Goal: Check status: Check status

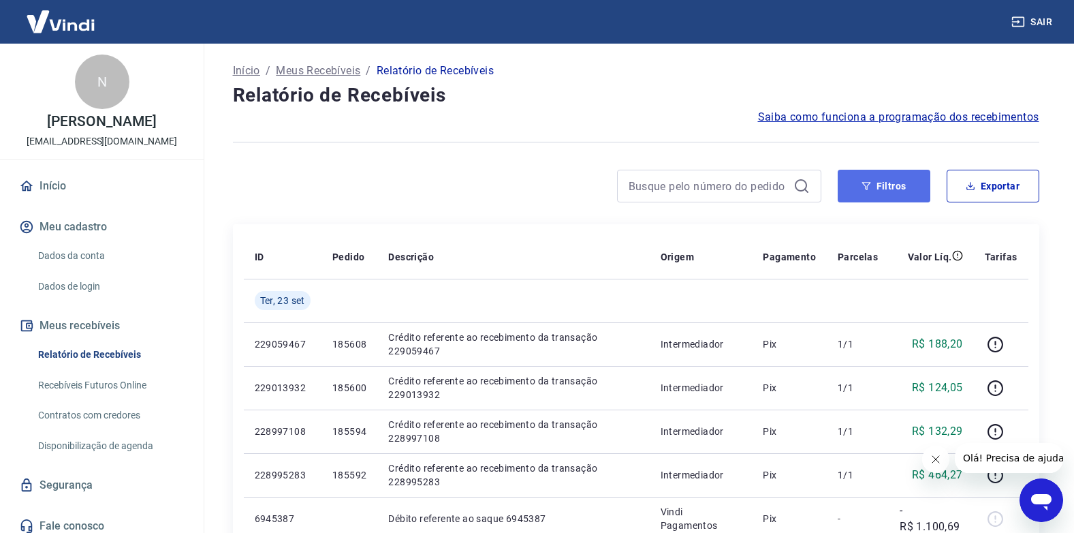
click at [883, 192] on button "Filtros" at bounding box center [884, 186] width 93 height 33
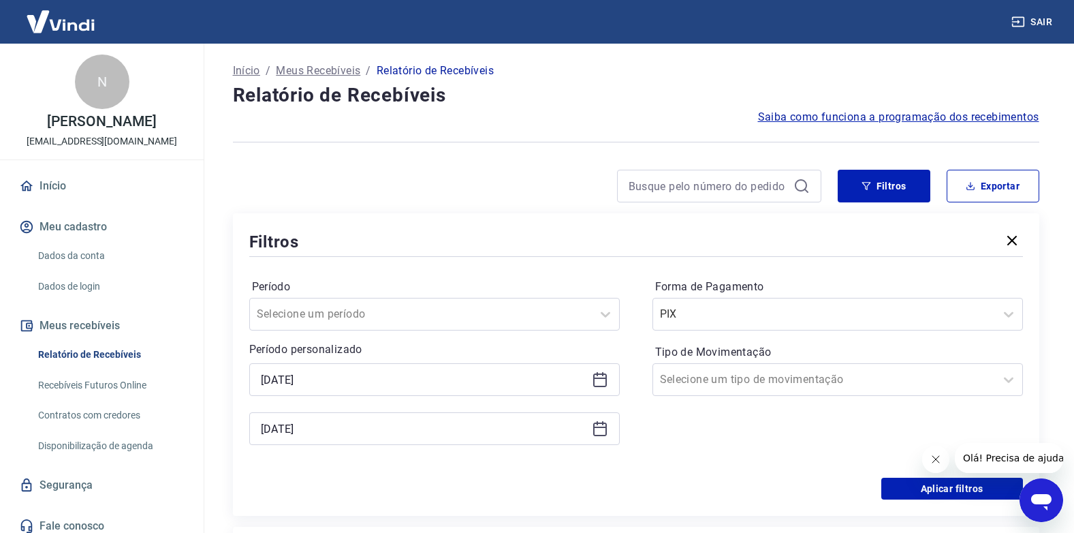
click at [590, 376] on div "[DATE]" at bounding box center [434, 379] width 370 height 33
click at [605, 376] on icon at bounding box center [600, 380] width 14 height 14
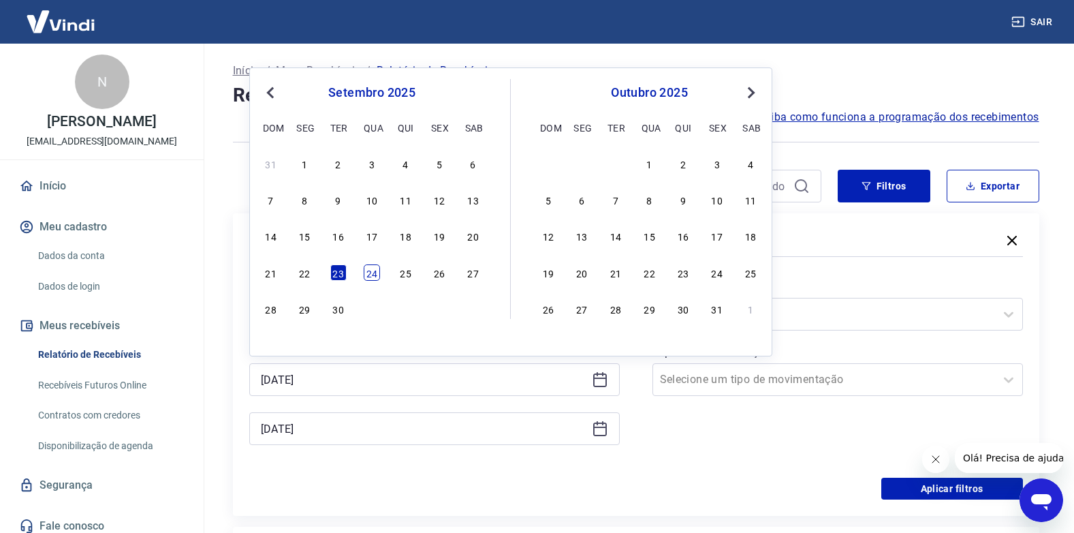
click at [379, 274] on div "24" at bounding box center [372, 272] width 16 height 16
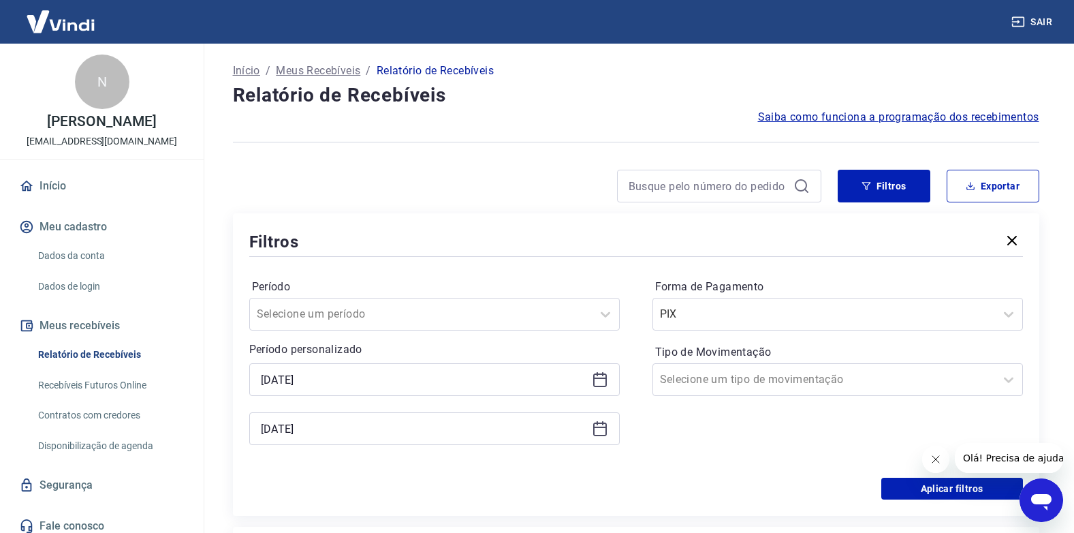
type input "[DATE]"
click at [975, 487] on button "Aplicar filtros" at bounding box center [952, 488] width 142 height 22
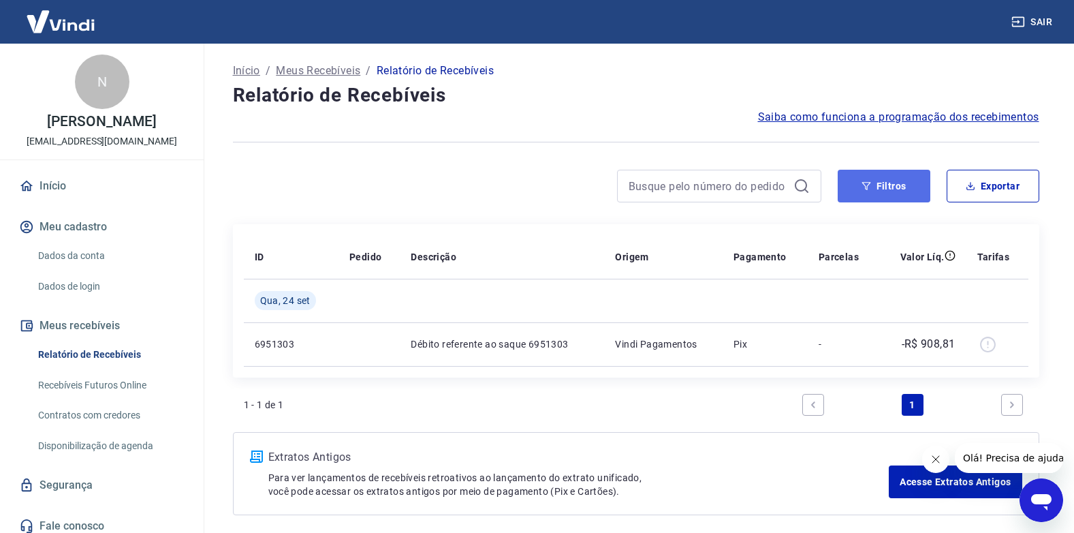
click at [883, 185] on button "Filtros" at bounding box center [884, 186] width 93 height 33
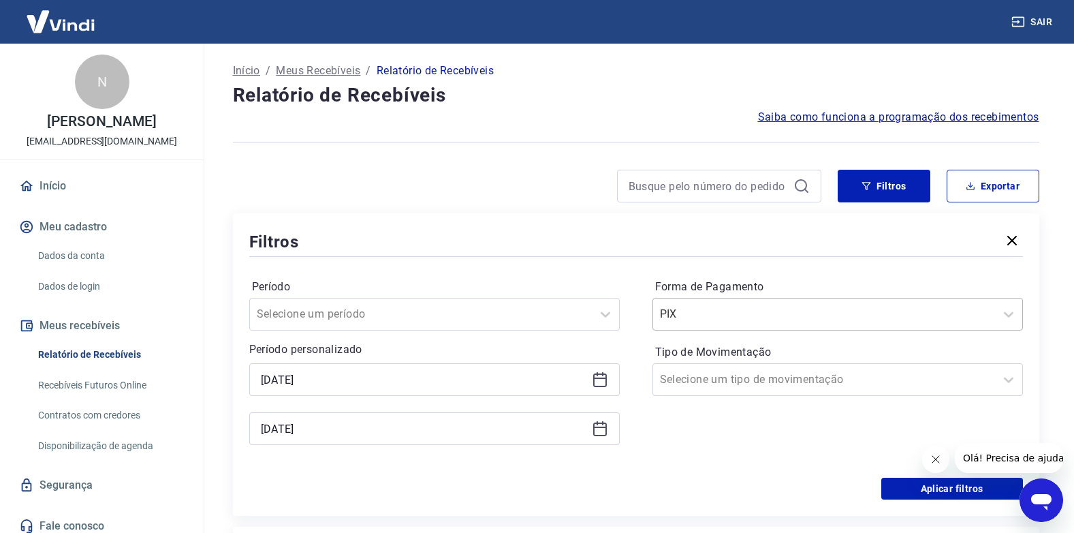
click at [765, 315] on input "Forma de Pagamento" at bounding box center [729, 314] width 138 height 16
click at [734, 380] on input "Tipo de Movimentação" at bounding box center [729, 379] width 138 height 16
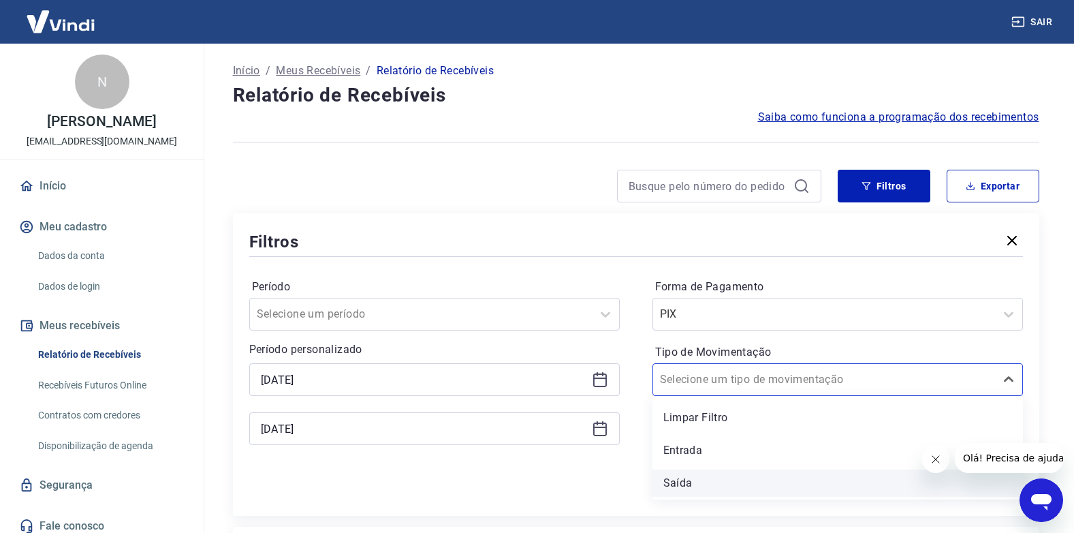
click at [687, 477] on div "Saída" at bounding box center [837, 482] width 370 height 27
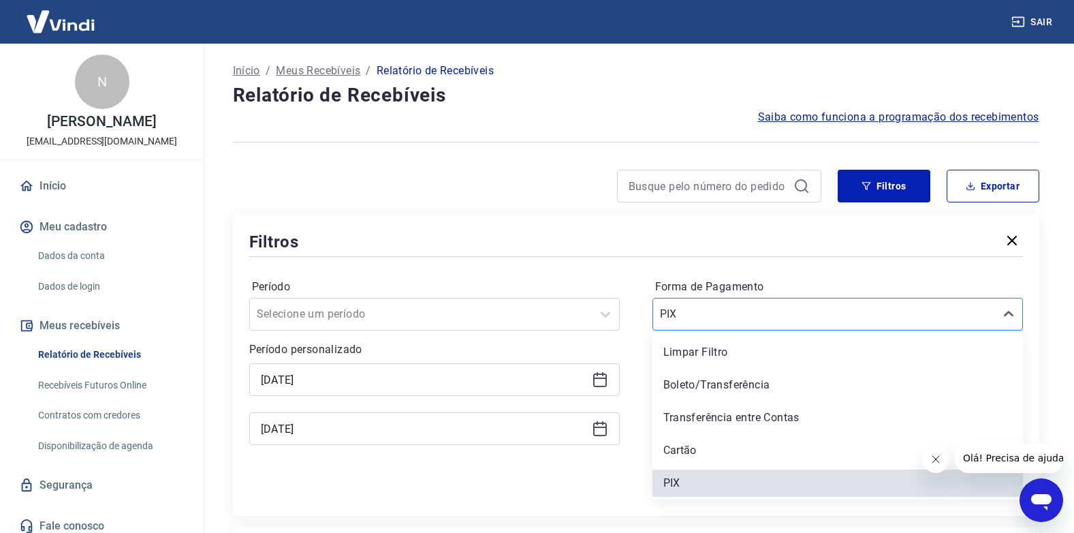
click at [685, 318] on input "Forma de Pagamento" at bounding box center [729, 314] width 138 height 16
click at [686, 351] on div "Limpar Filtro" at bounding box center [837, 351] width 370 height 27
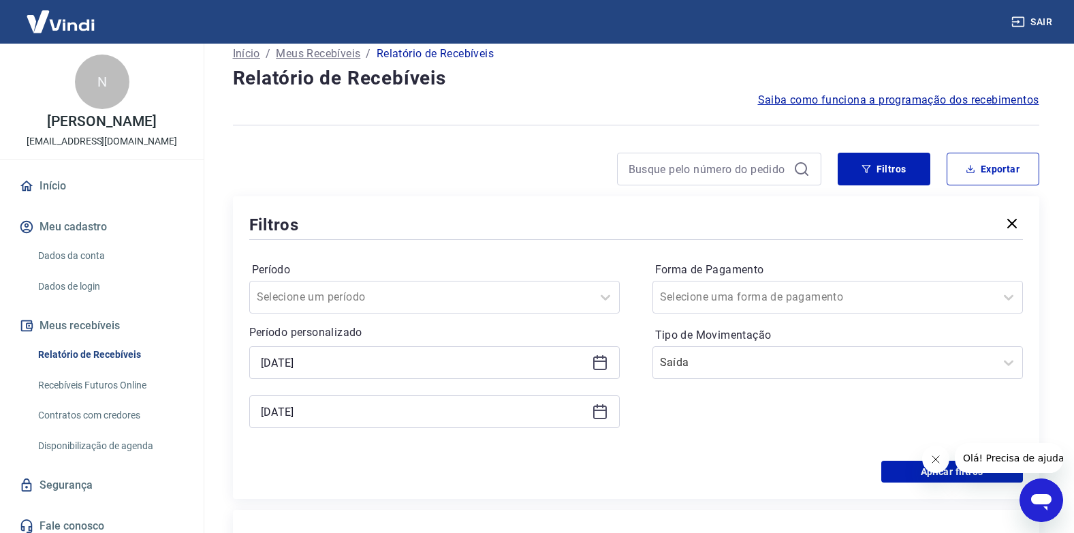
scroll to position [68, 0]
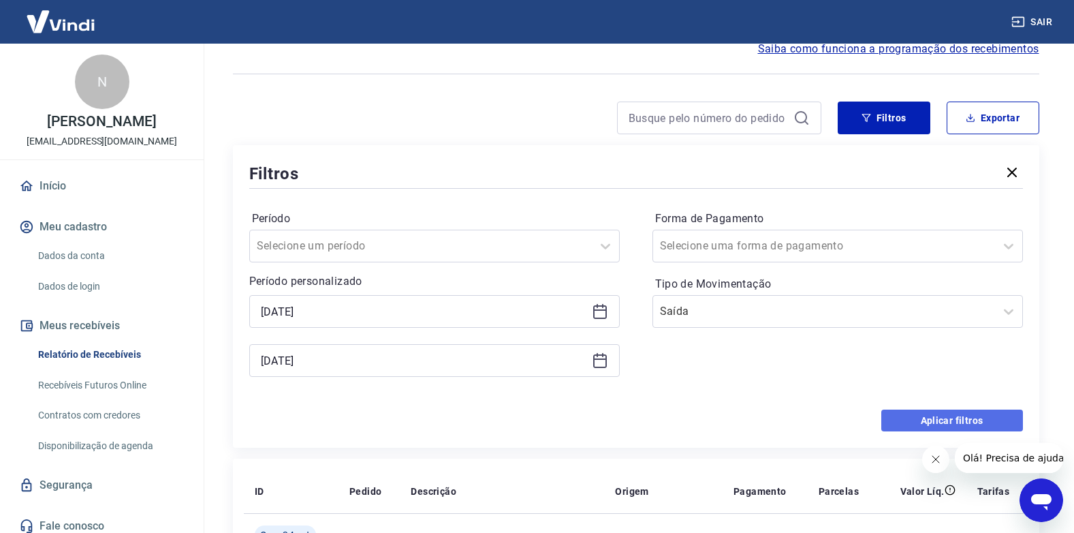
click at [904, 426] on button "Aplicar filtros" at bounding box center [952, 420] width 142 height 22
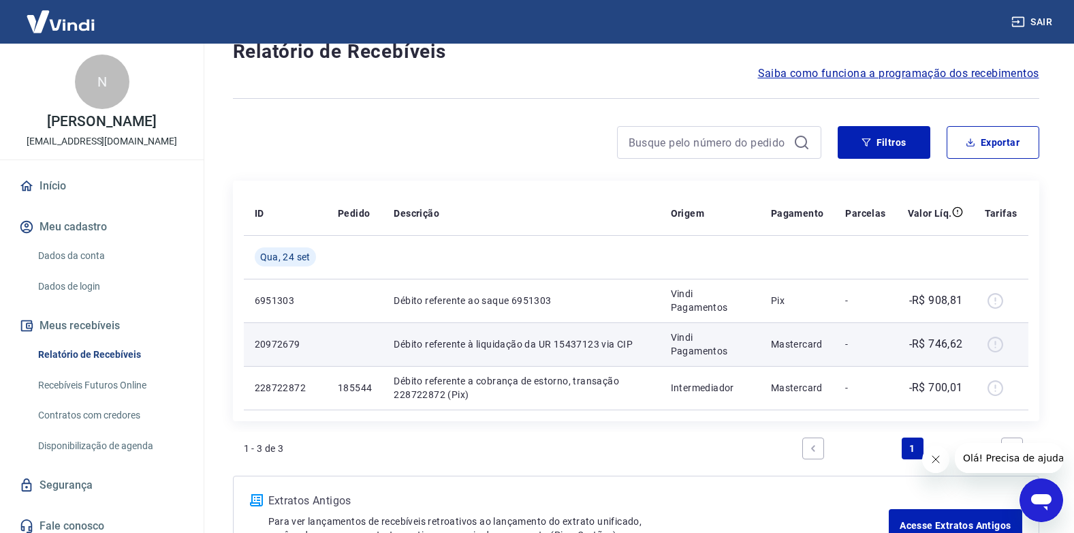
scroll to position [68, 0]
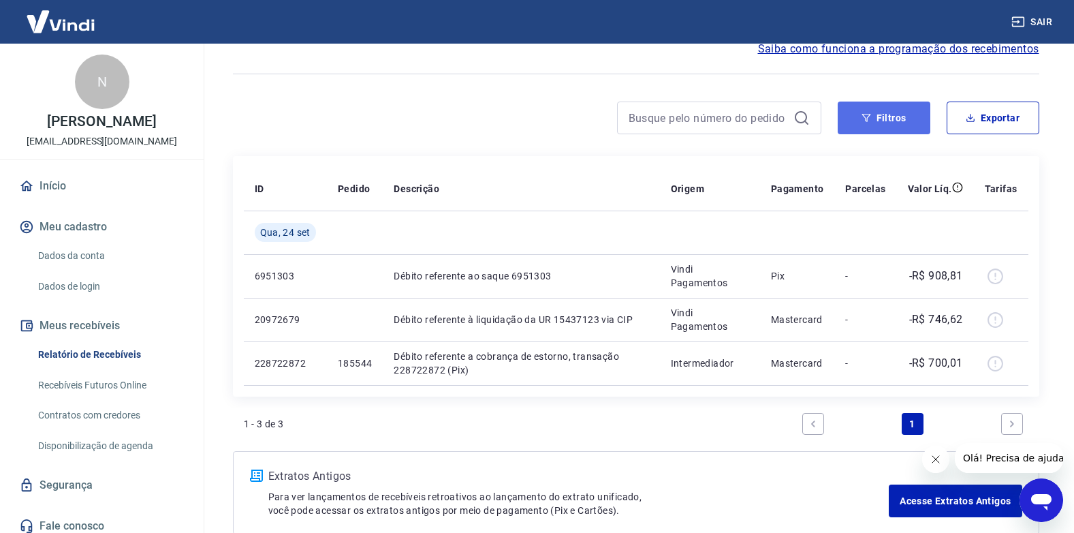
click at [881, 113] on button "Filtros" at bounding box center [884, 117] width 93 height 33
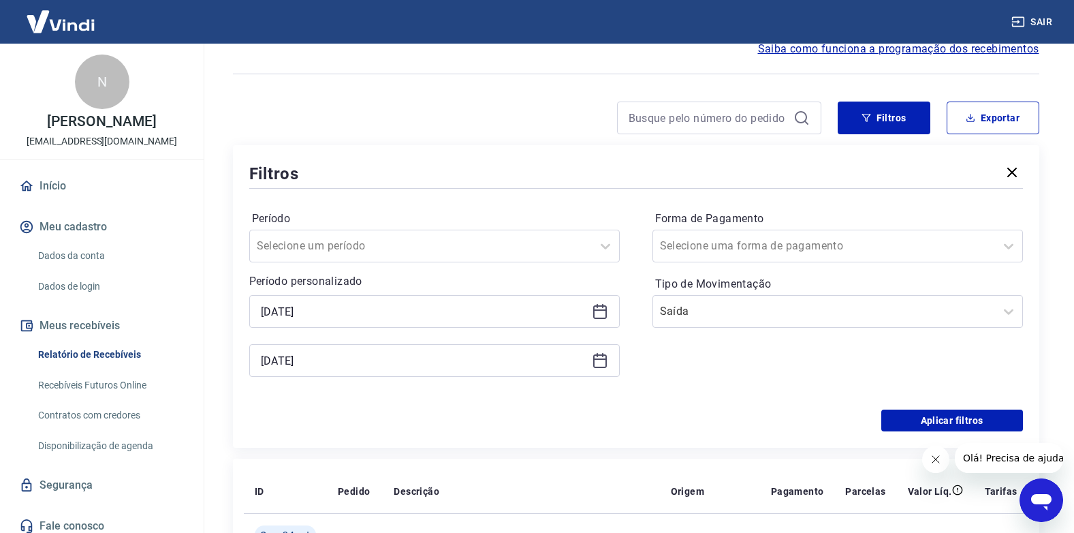
click at [600, 309] on icon at bounding box center [600, 309] width 14 height 1
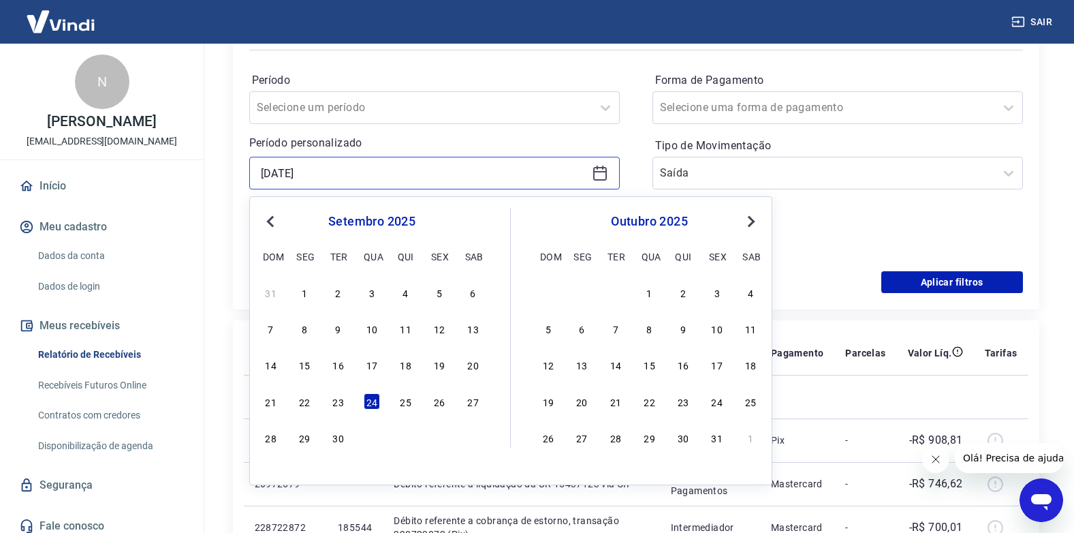
scroll to position [272, 0]
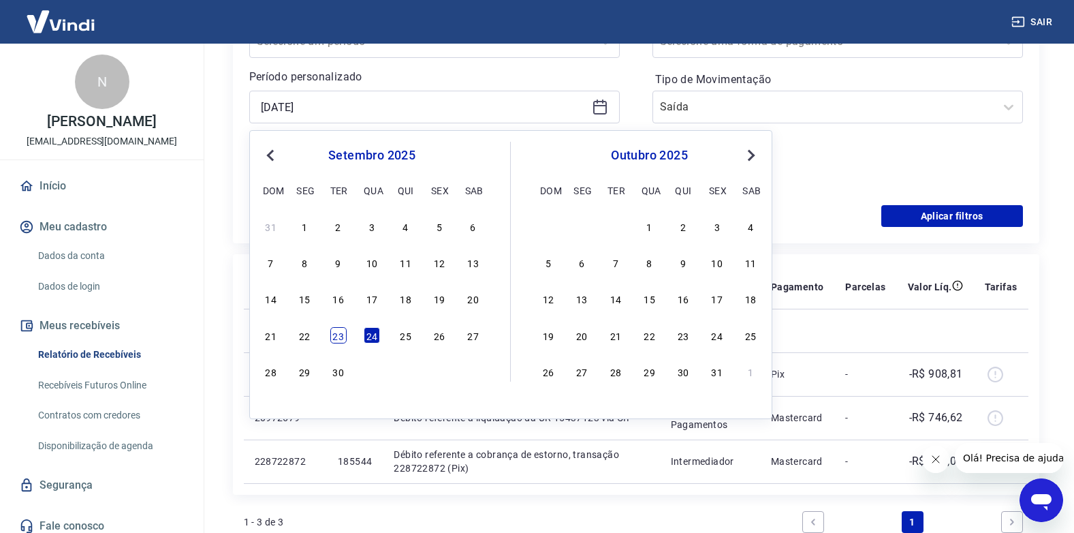
click at [338, 342] on div "23" at bounding box center [338, 335] width 16 height 16
type input "[DATE]"
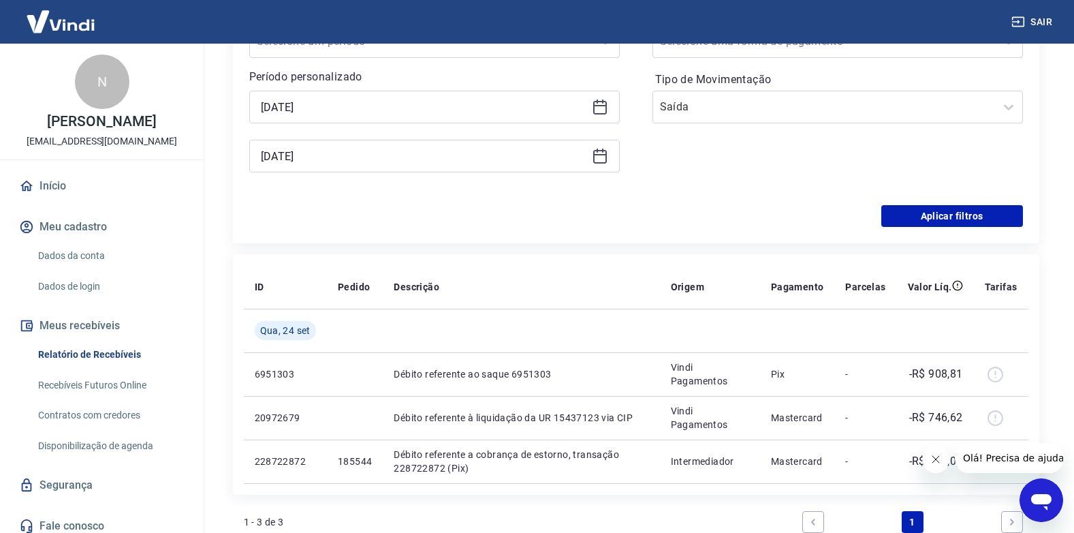
click at [597, 165] on div "[DATE]" at bounding box center [434, 156] width 370 height 33
click at [597, 160] on icon at bounding box center [600, 156] width 16 height 16
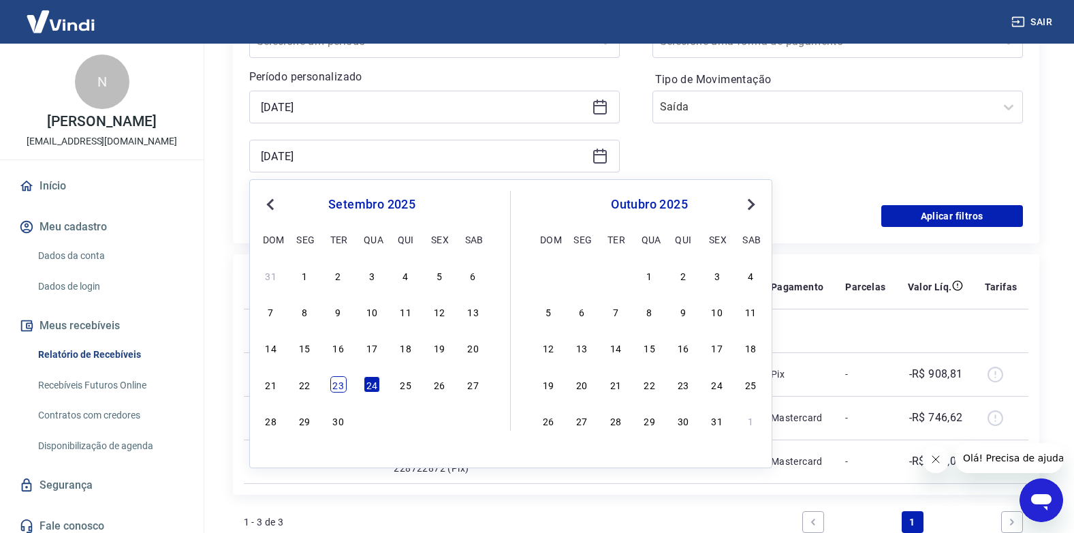
click at [339, 383] on div "23" at bounding box center [338, 384] width 16 height 16
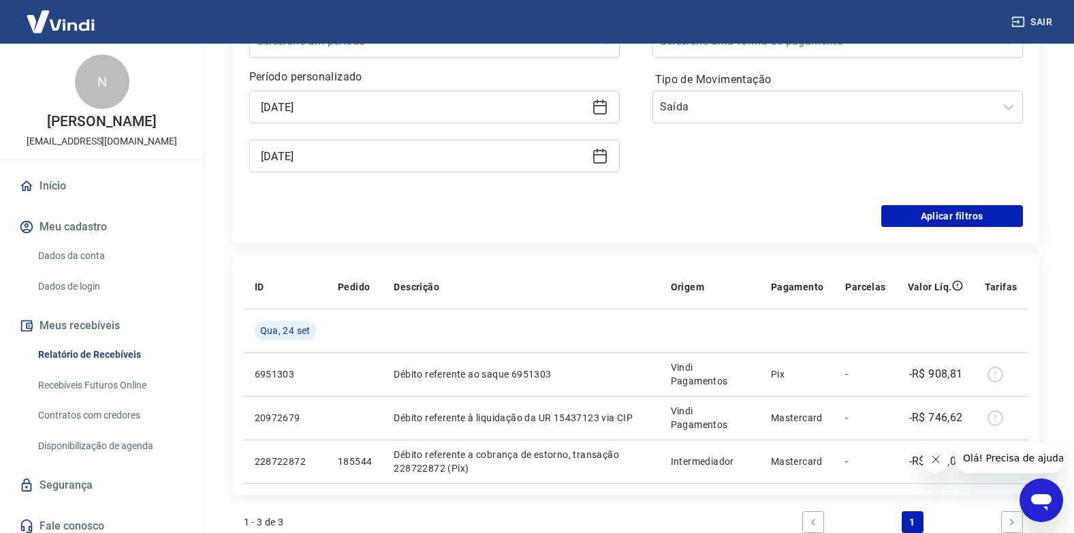
type input "[DATE]"
drag, startPoint x: 706, startPoint y: 129, endPoint x: 700, endPoint y: 117, distance: 13.1
click at [705, 128] on div "Forma de Pagamento Selecione uma forma de pagamento Tipo de Movimentação Saída" at bounding box center [837, 95] width 370 height 185
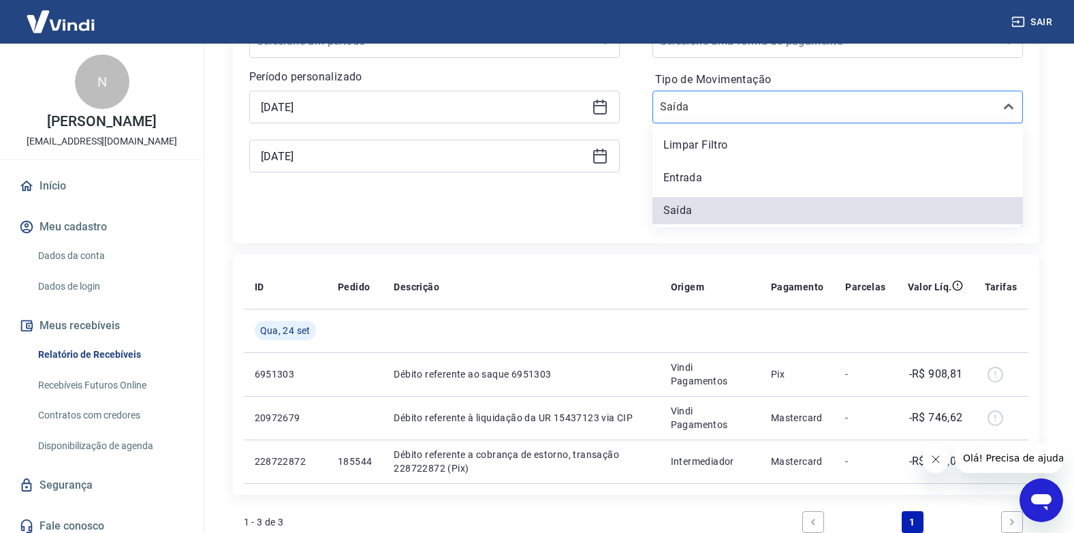
click at [699, 108] on input "Tipo de Movimentação" at bounding box center [729, 107] width 138 height 16
click at [691, 174] on div "Entrada" at bounding box center [837, 177] width 370 height 27
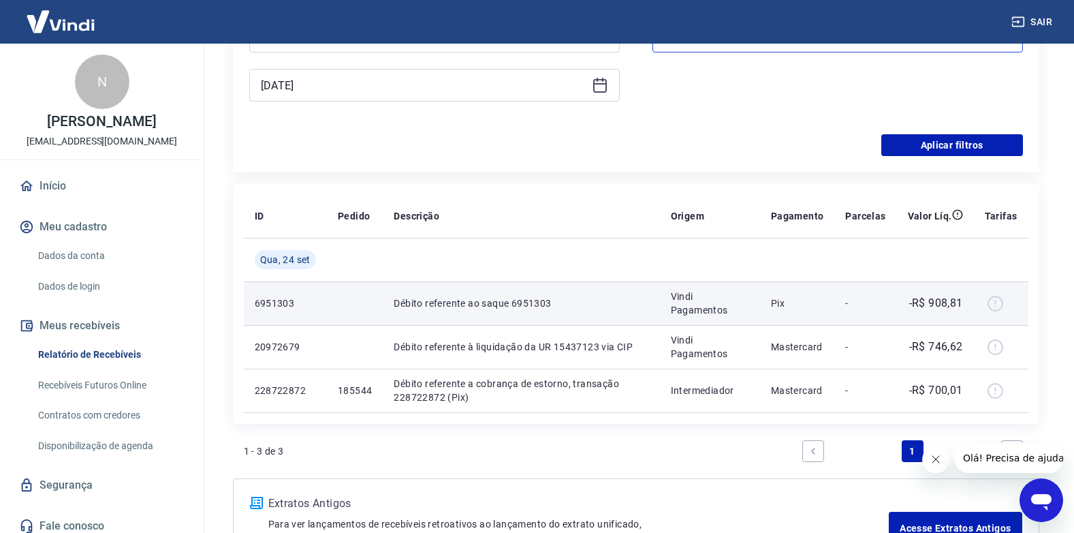
scroll to position [409, 0]
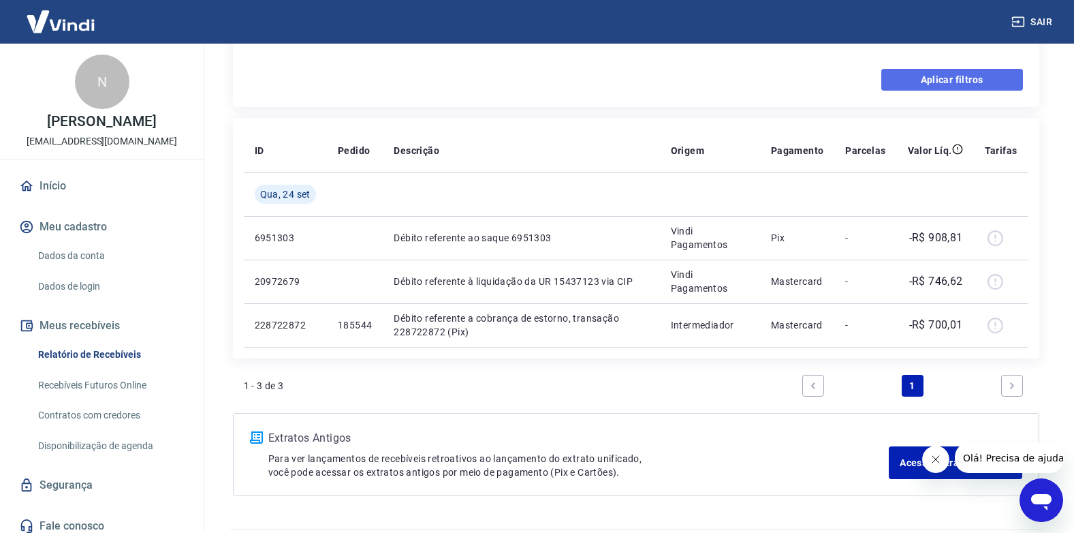
click at [937, 82] on button "Aplicar filtros" at bounding box center [952, 80] width 142 height 22
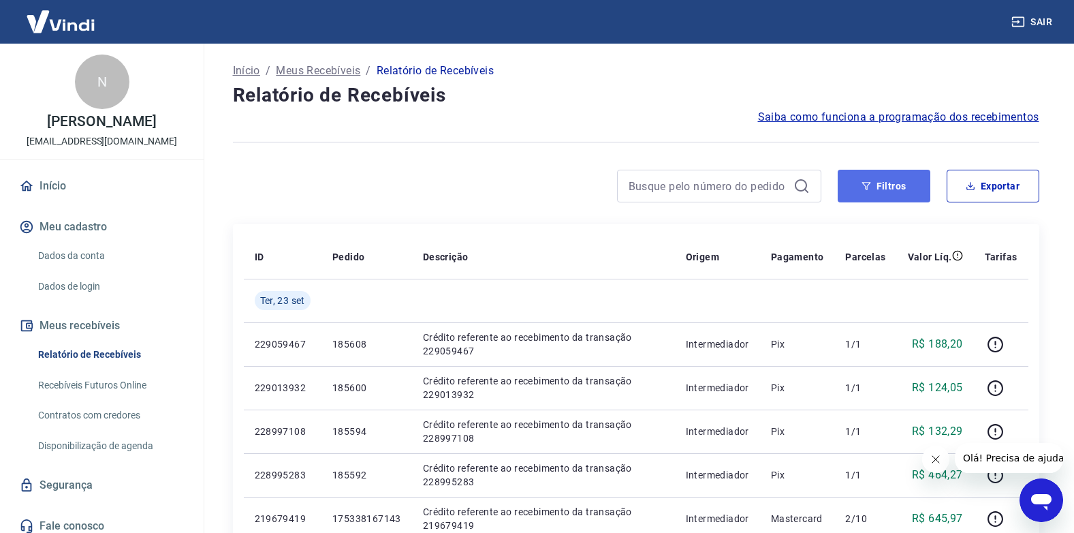
click at [864, 191] on button "Filtros" at bounding box center [884, 186] width 93 height 33
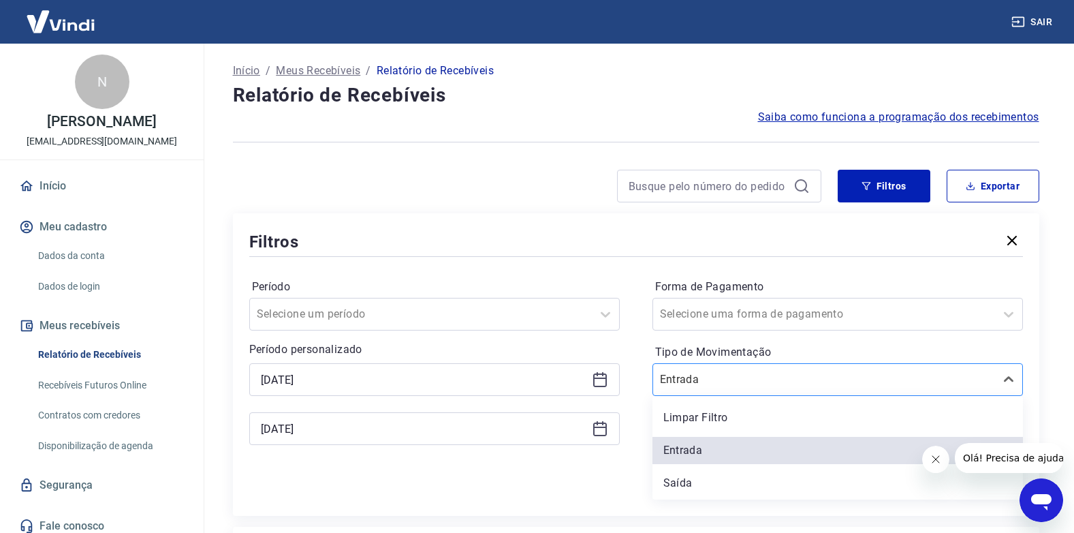
click at [713, 379] on input "Tipo de Movimentação" at bounding box center [729, 379] width 138 height 16
click at [627, 469] on div "Período Selecione um período Período personalizado [DATE] [DATE] Forma de Pagam…" at bounding box center [636, 368] width 774 height 218
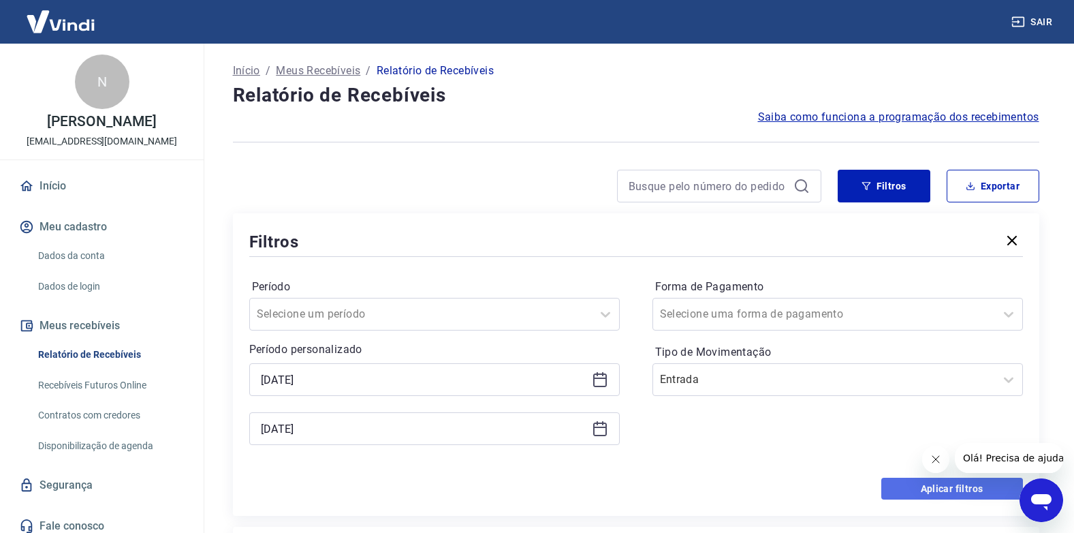
click at [896, 489] on button "Aplicar filtros" at bounding box center [952, 488] width 142 height 22
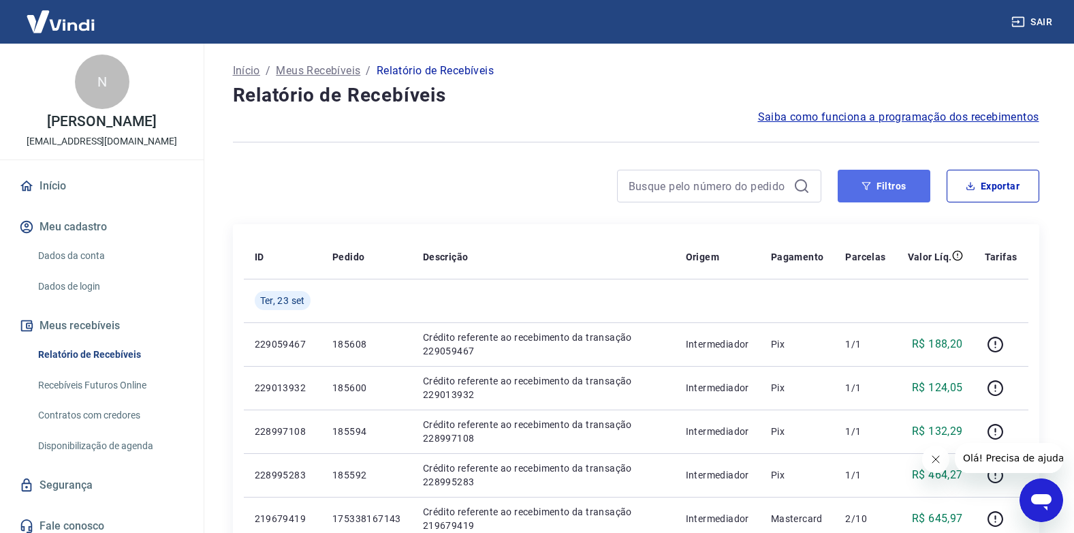
click at [868, 186] on icon "button" at bounding box center [867, 186] width 10 height 10
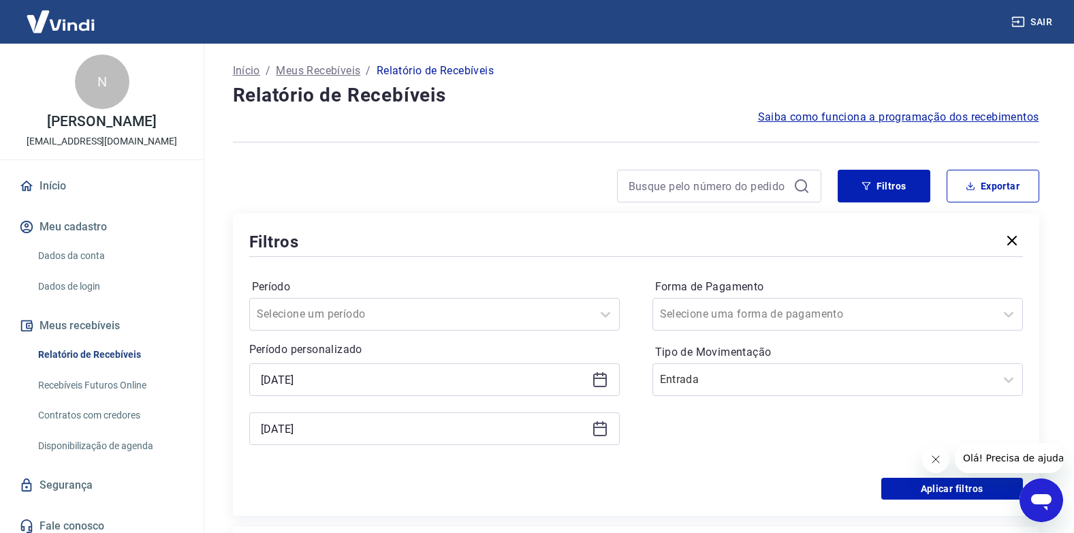
click at [599, 381] on icon at bounding box center [600, 379] width 16 height 16
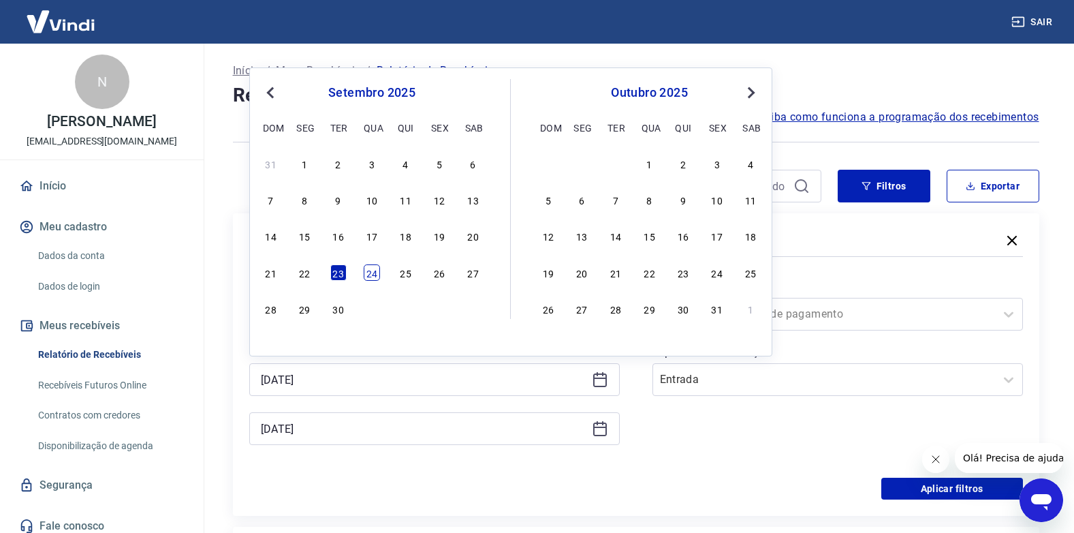
click at [366, 276] on div "24" at bounding box center [372, 272] width 16 height 16
type input "[DATE]"
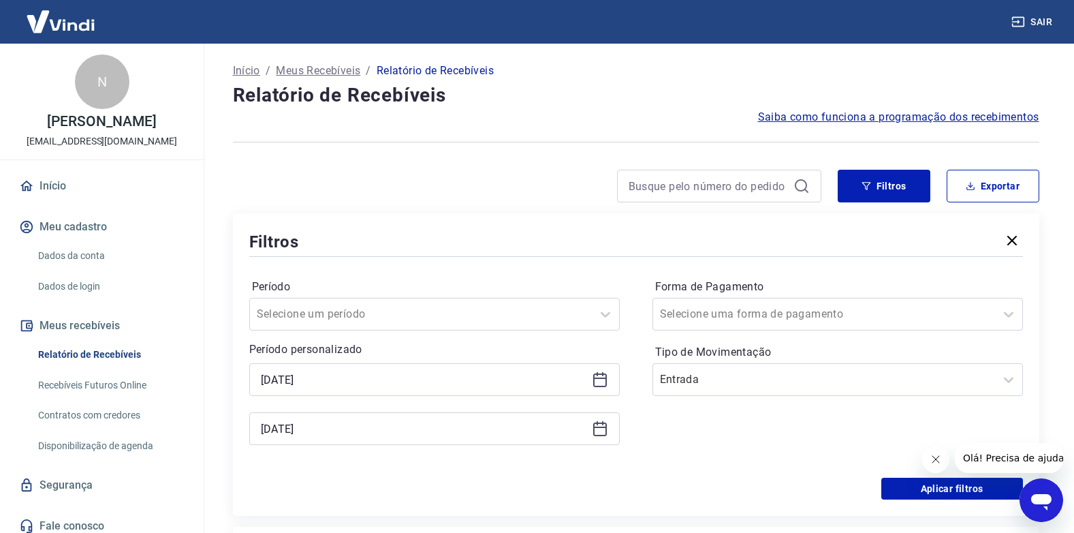
click at [602, 424] on icon at bounding box center [602, 423] width 1 height 4
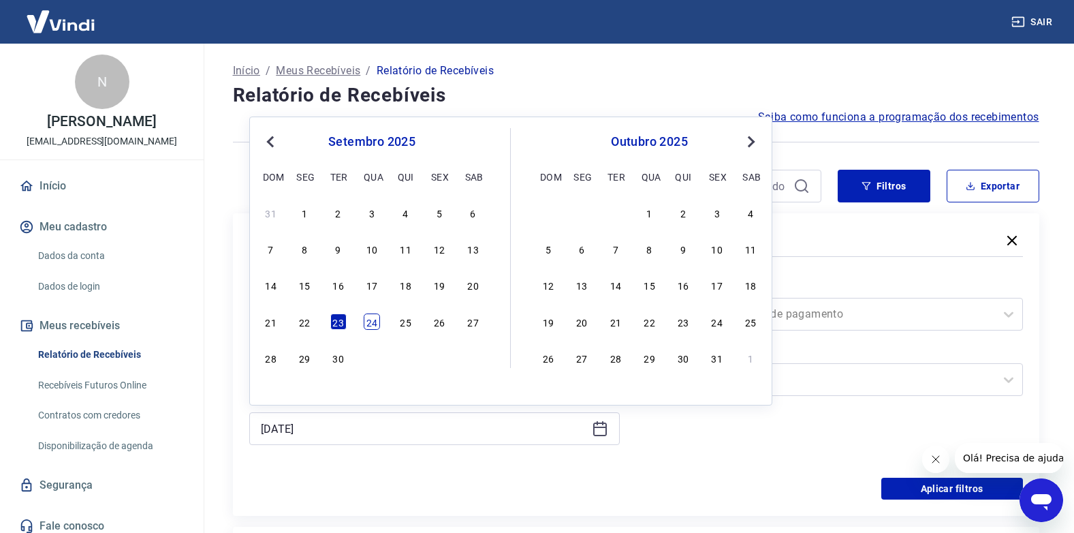
click at [371, 321] on div "24" at bounding box center [372, 321] width 16 height 16
type input "[DATE]"
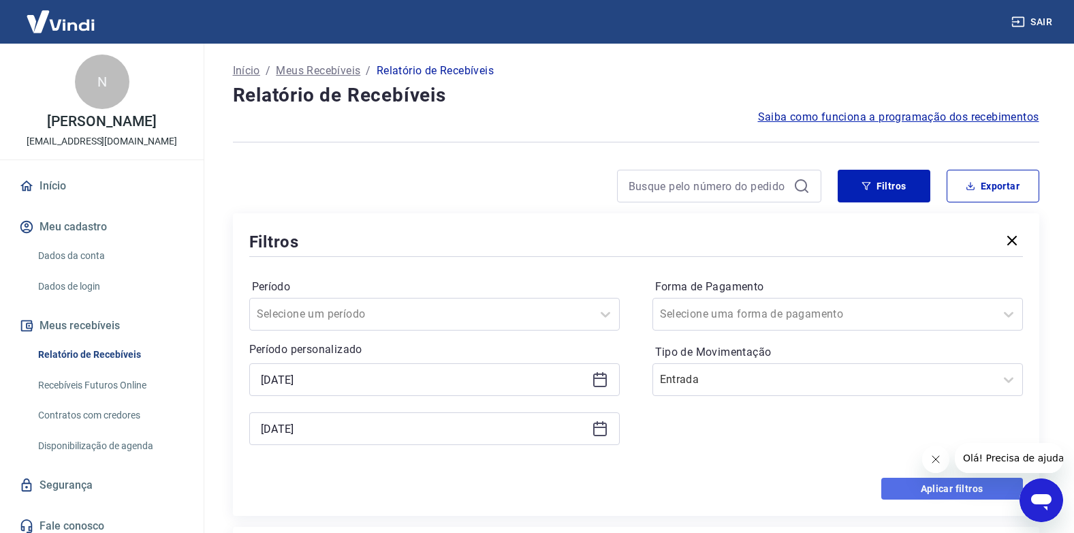
click at [900, 484] on button "Aplicar filtros" at bounding box center [952, 488] width 142 height 22
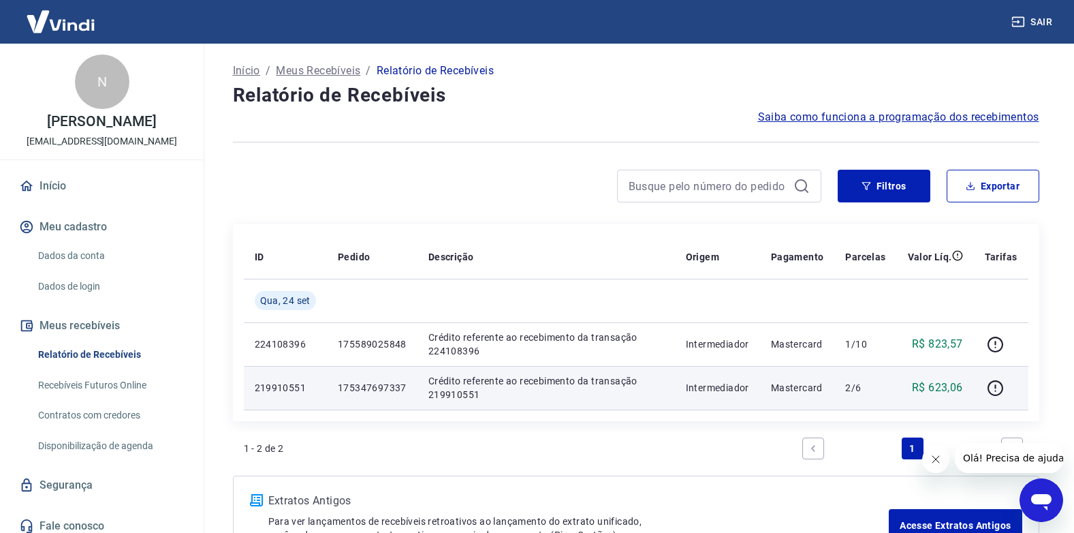
scroll to position [68, 0]
